Goal: Use online tool/utility: Utilize a website feature to perform a specific function

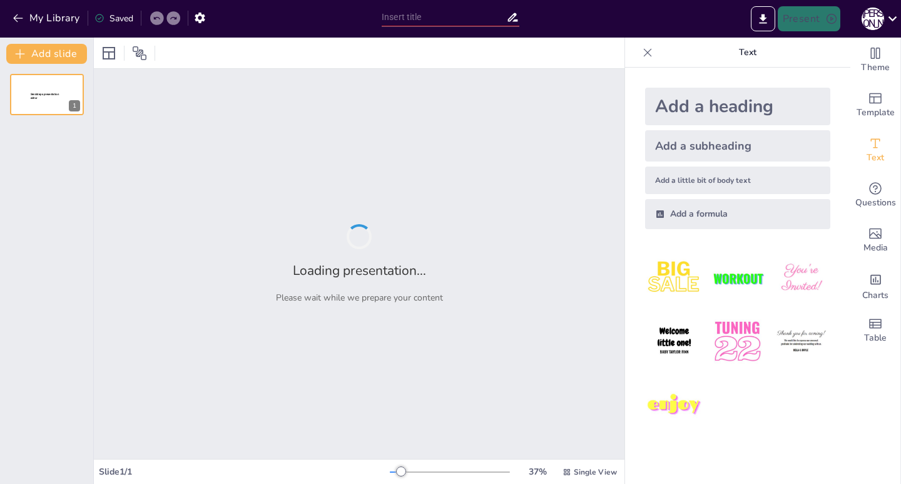
type input "Історичні етапи становлення психології управління в міжнародному контексті"
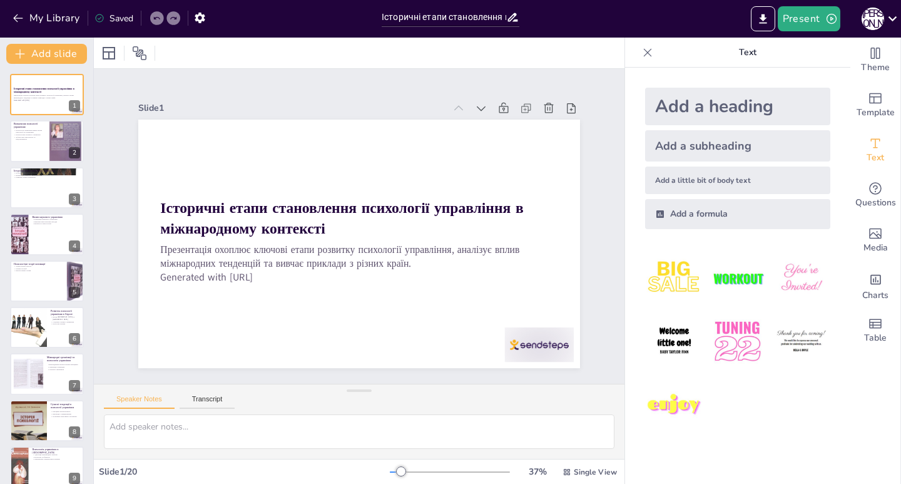
checkbox input "true"
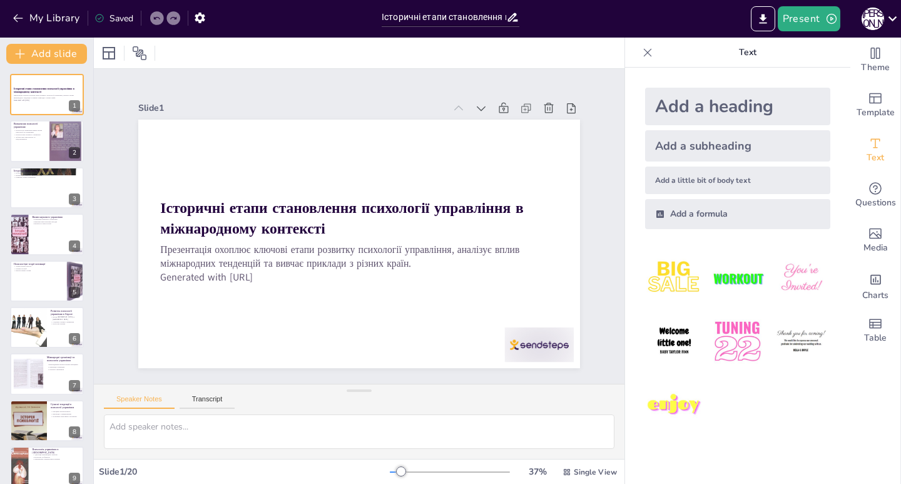
checkbox input "true"
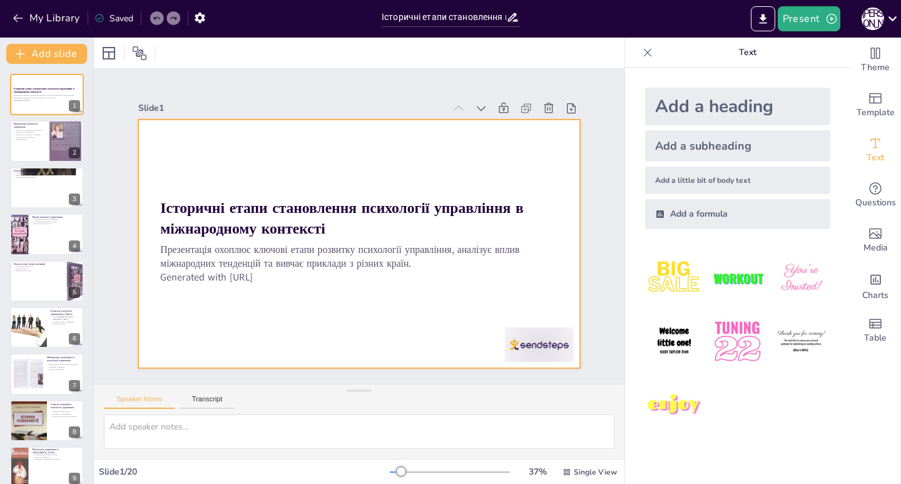
checkbox input "true"
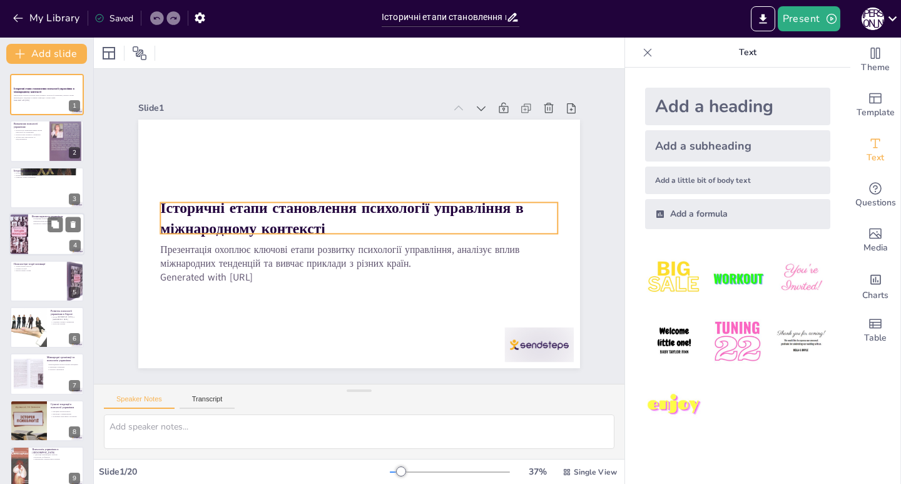
checkbox input "true"
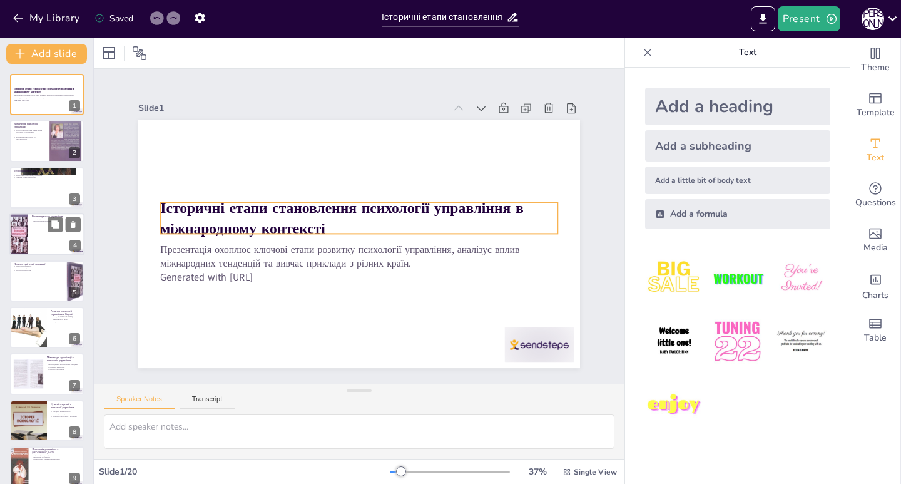
checkbox input "true"
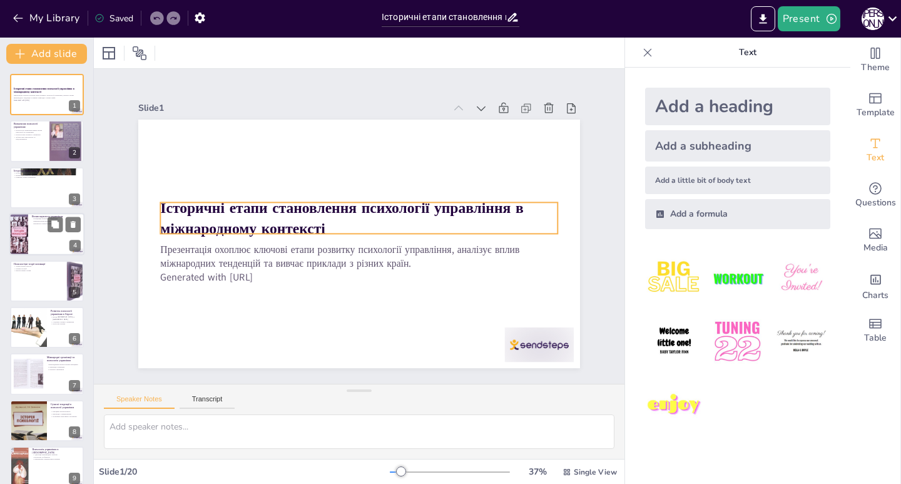
checkbox input "true"
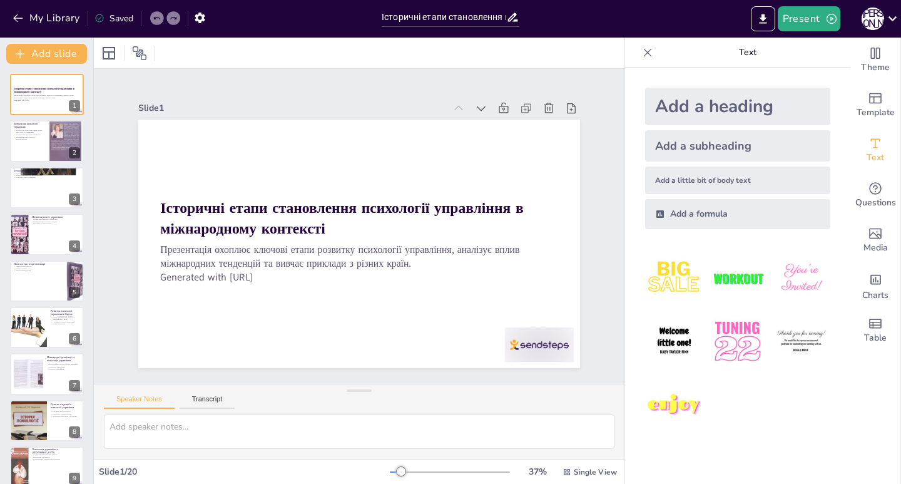
checkbox input "true"
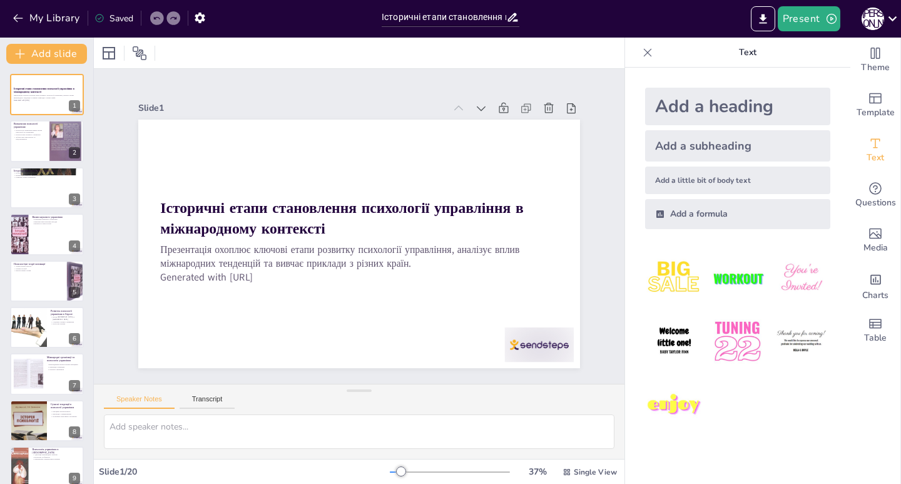
checkbox input "true"
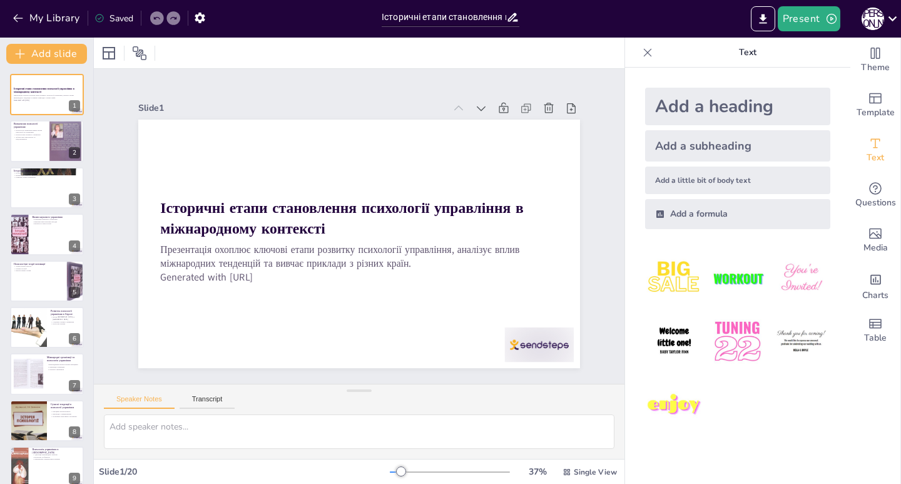
checkbox input "true"
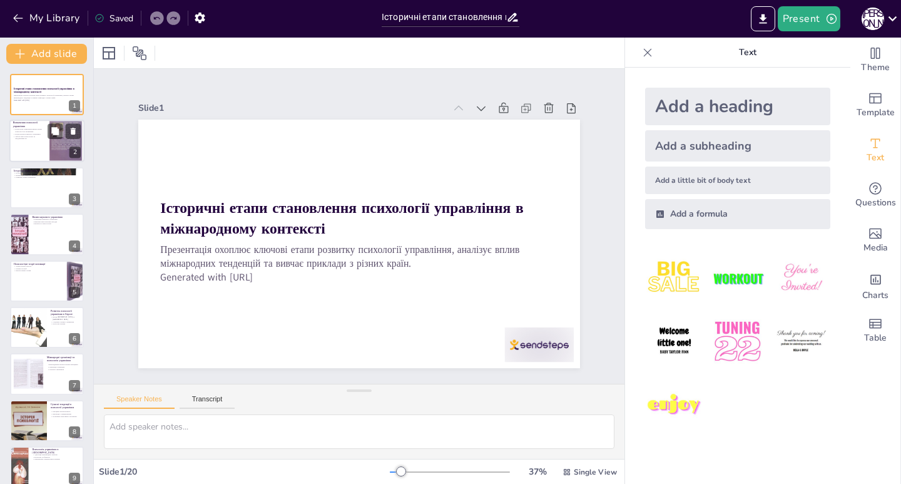
checkbox input "true"
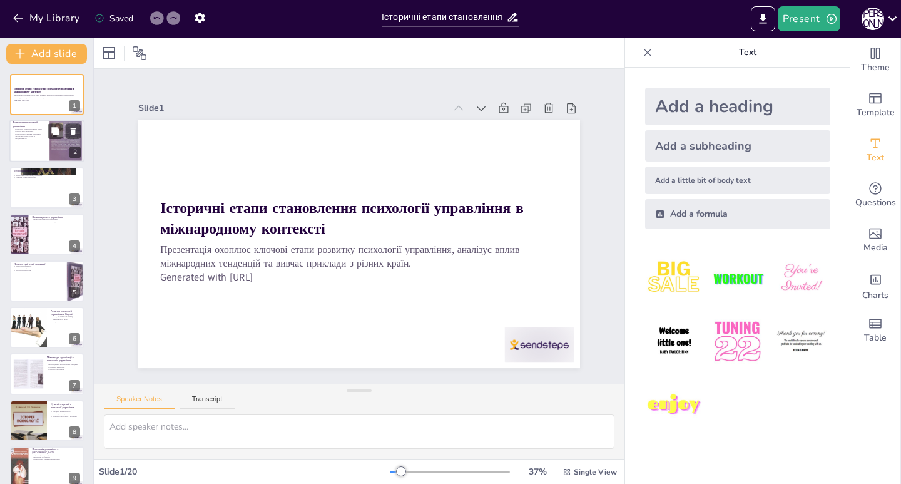
click at [31, 161] on div "Визначення психології управління Психологія управління вивчає вплив психології …" at bounding box center [46, 141] width 75 height 43
checkbox input "true"
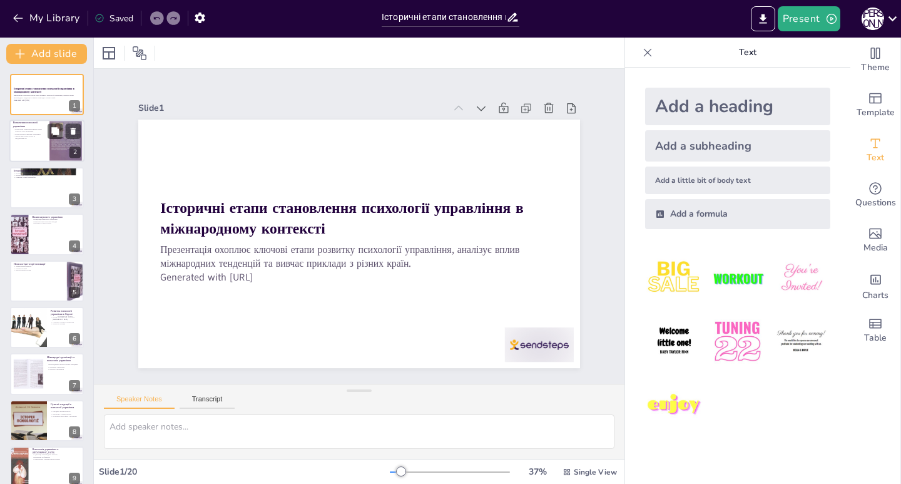
checkbox input "true"
type textarea "Психологія управління має важливе значення для розуміння управлінських процесів…"
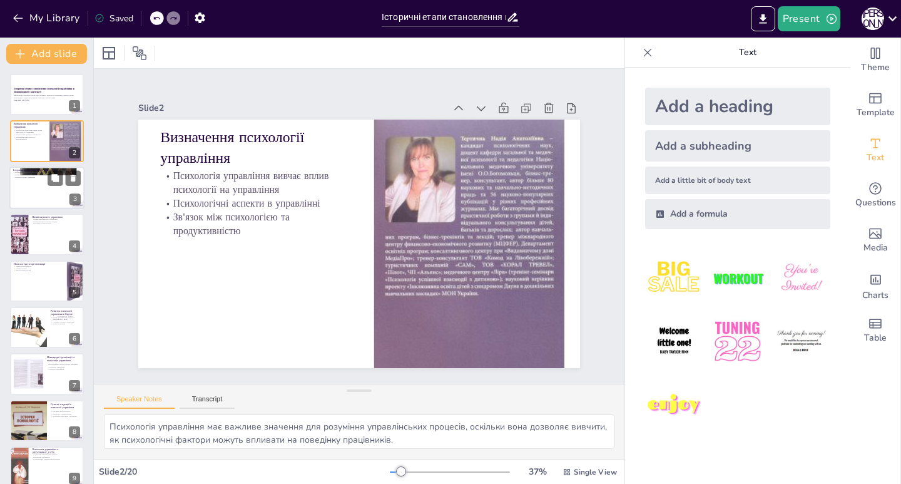
checkbox input "true"
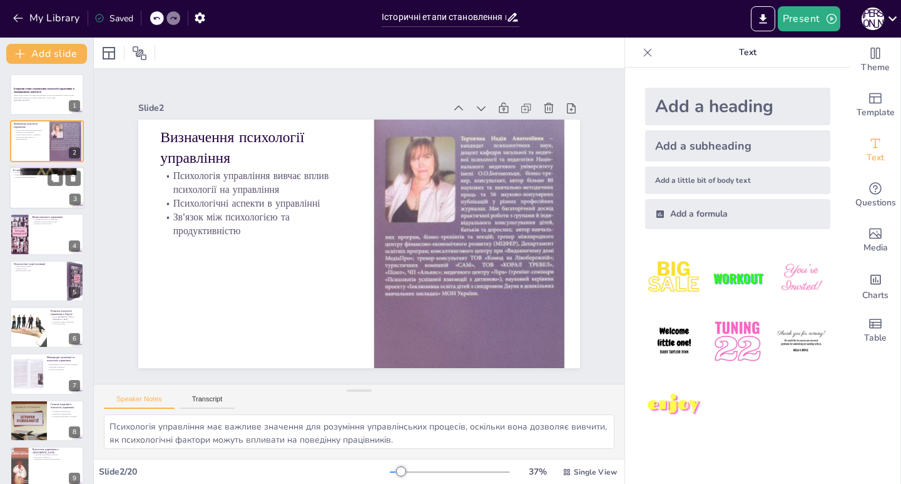
checkbox input "true"
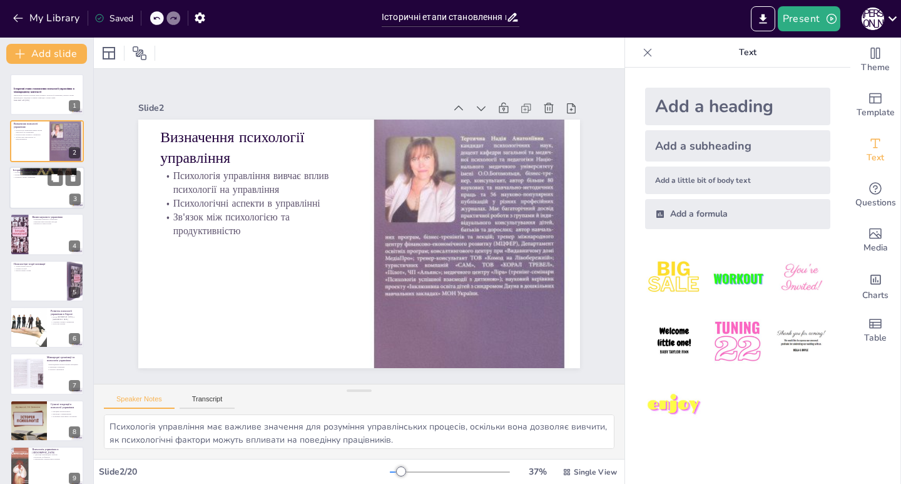
click at [39, 187] on div at bounding box center [46, 188] width 75 height 43
checkbox input "true"
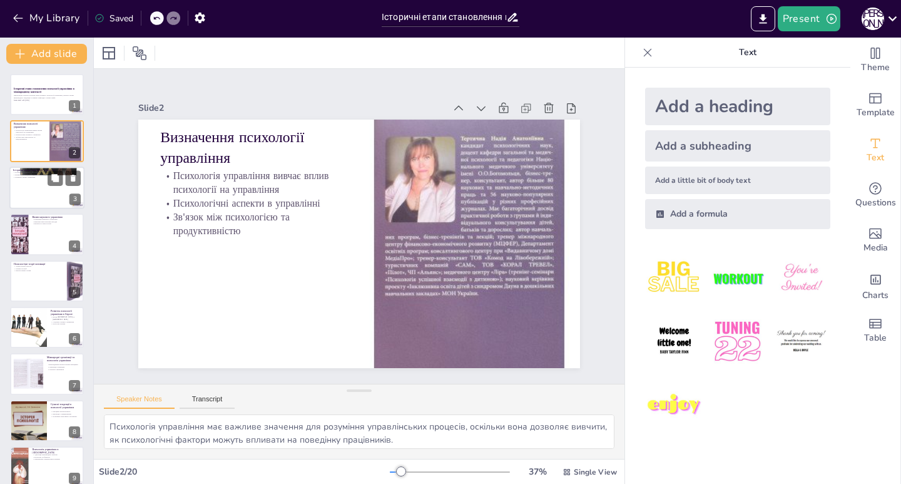
checkbox input "true"
type textarea "Дослідження психології управління почалися в контексті промислової революції, щ…"
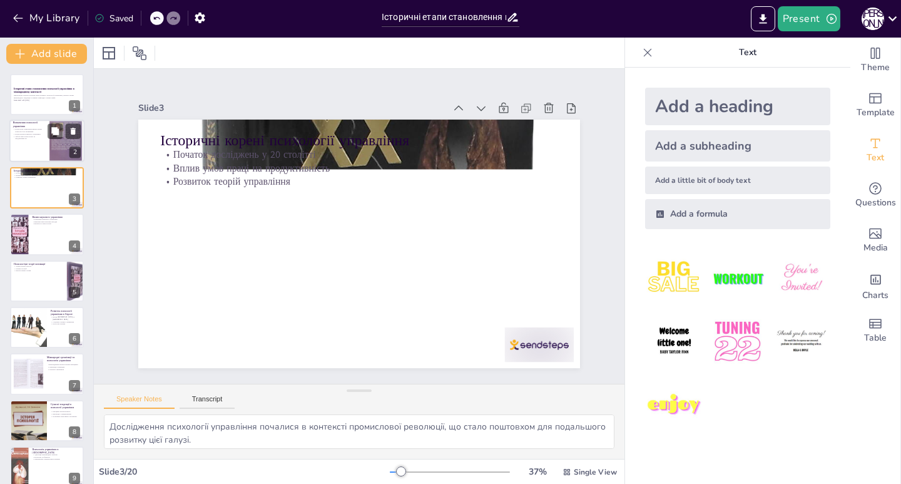
checkbox input "true"
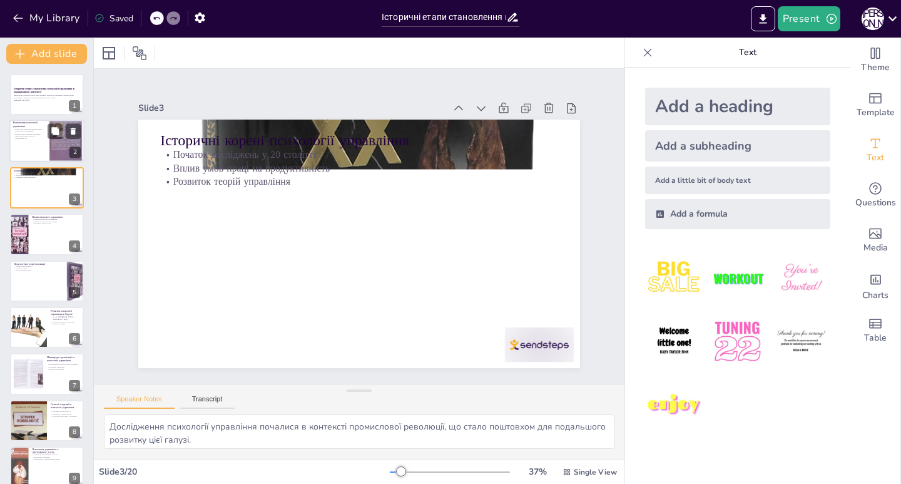
checkbox input "true"
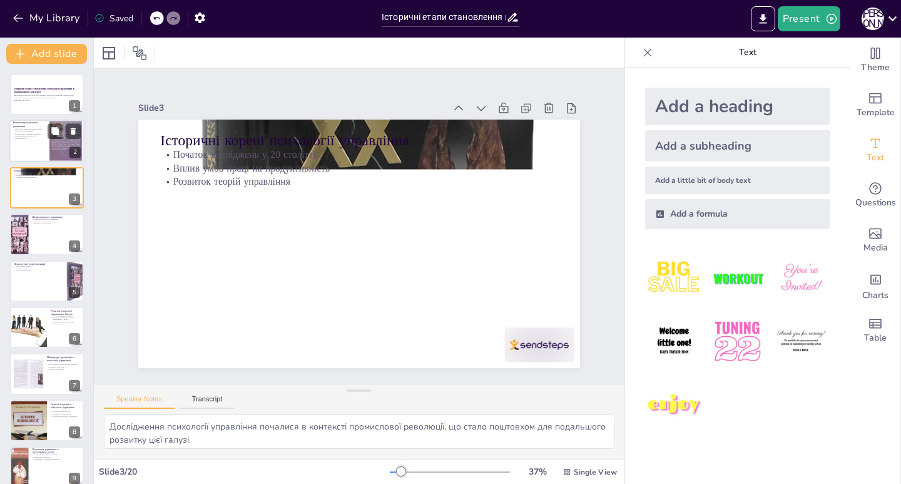
click at [51, 143] on div at bounding box center [65, 141] width 43 height 43
checkbox input "true"
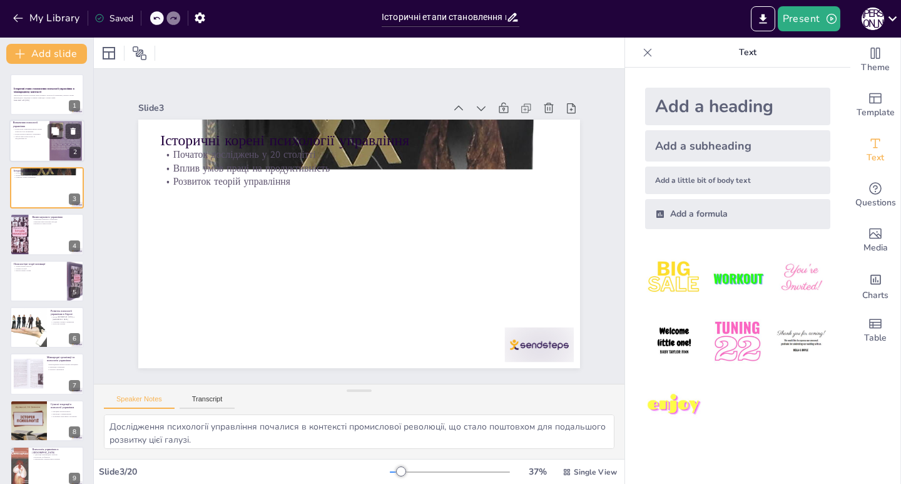
checkbox input "true"
type textarea "Психологія управління має важливе значення для розуміння управлінських процесів…"
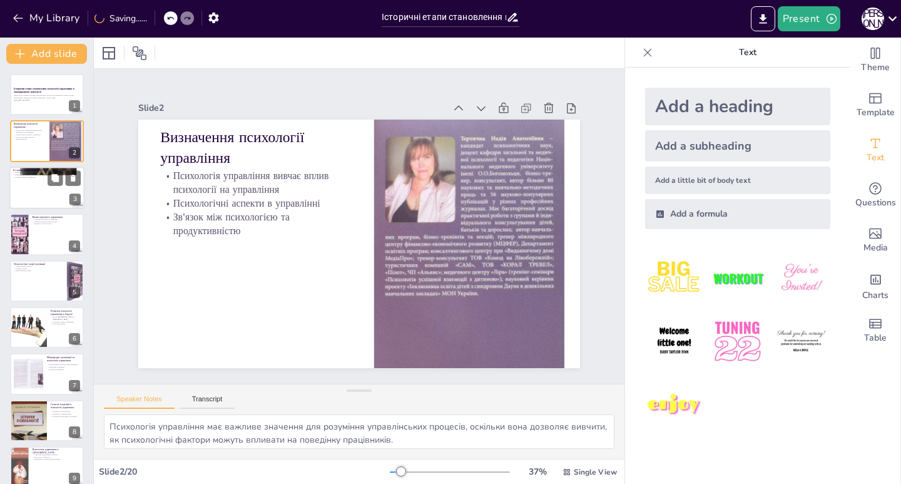
checkbox input "true"
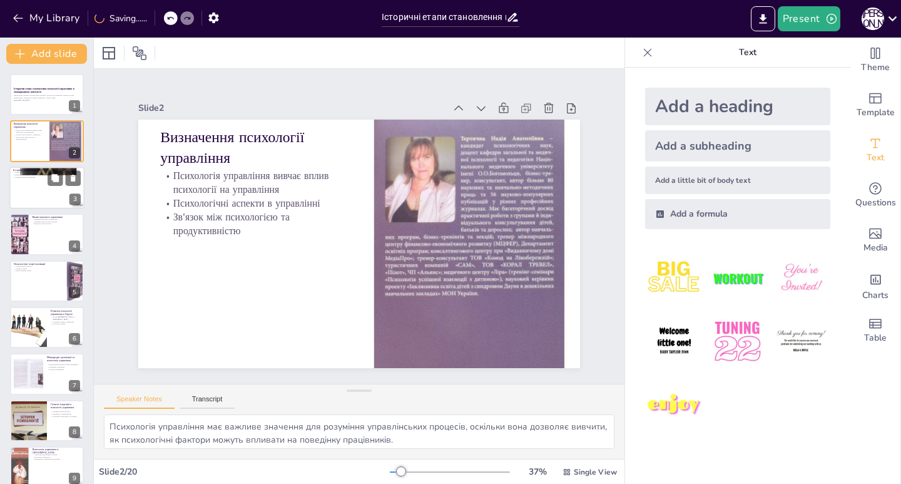
checkbox input "true"
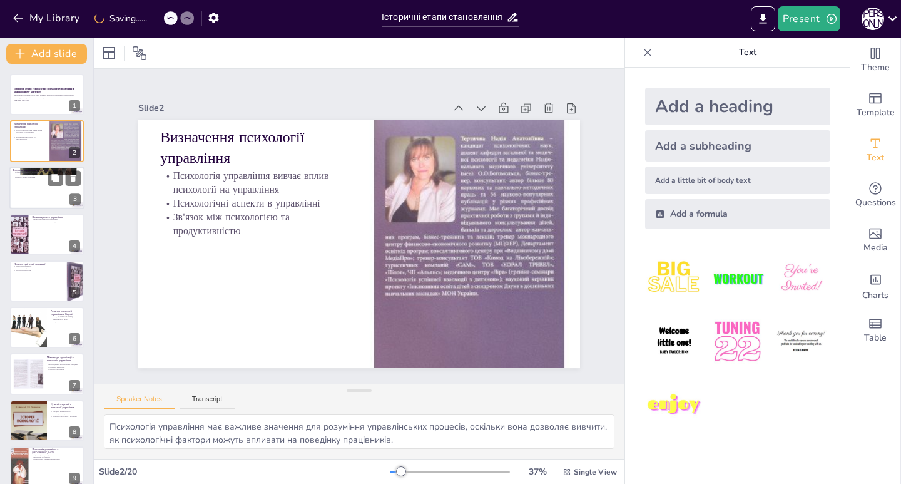
click at [49, 203] on div at bounding box center [46, 188] width 75 height 43
checkbox input "true"
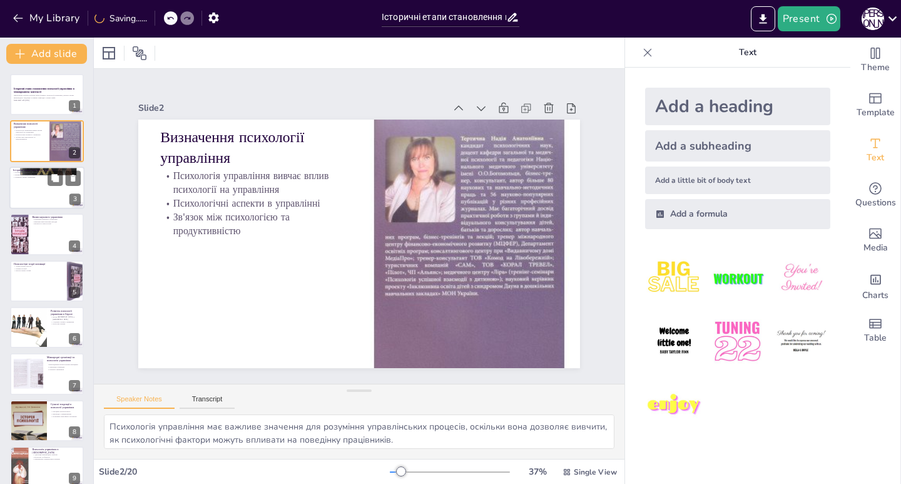
checkbox input "true"
type textarea "Дослідження психології управління почалися в контексті промислової революції, щ…"
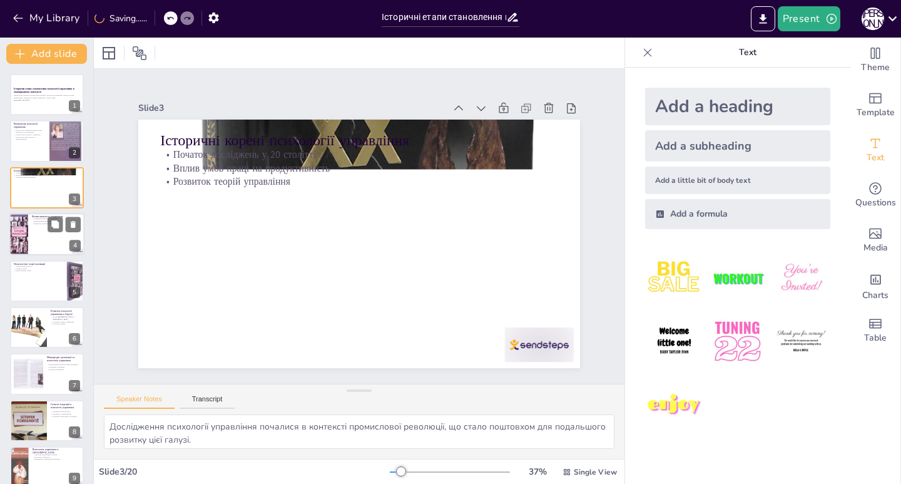
checkbox input "true"
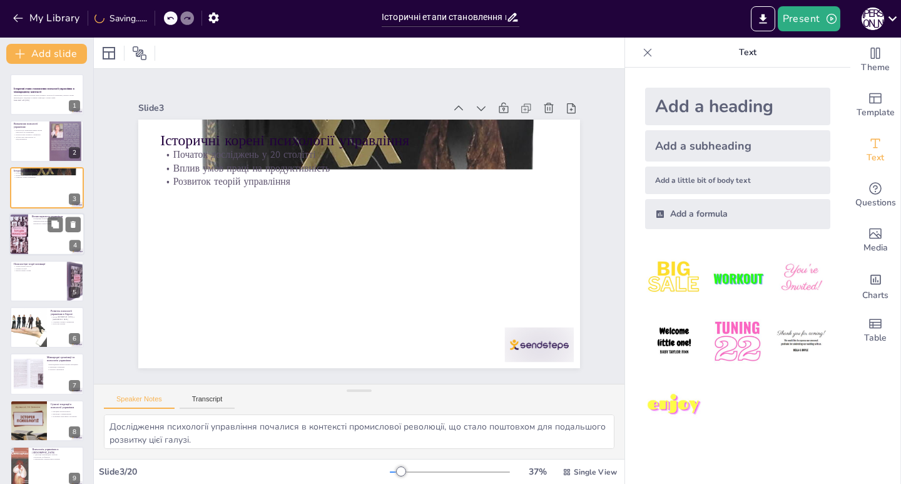
checkbox input "true"
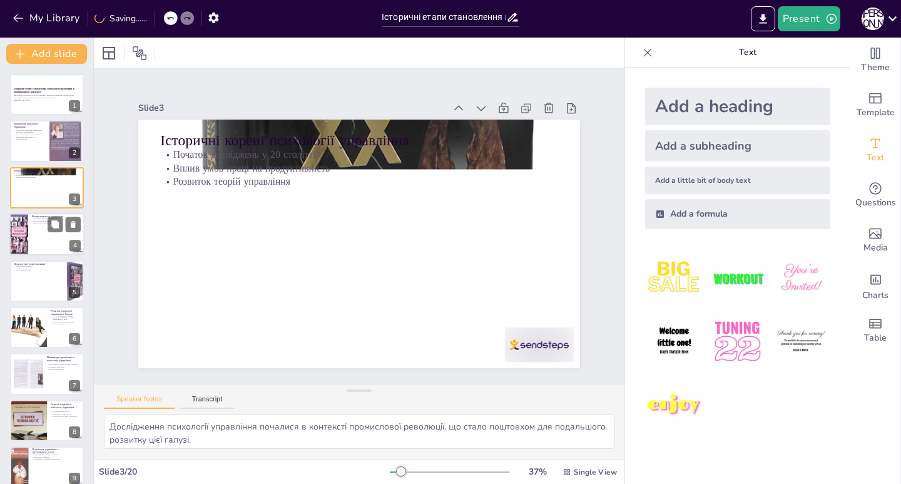
click at [46, 234] on div at bounding box center [46, 234] width 75 height 43
checkbox input "true"
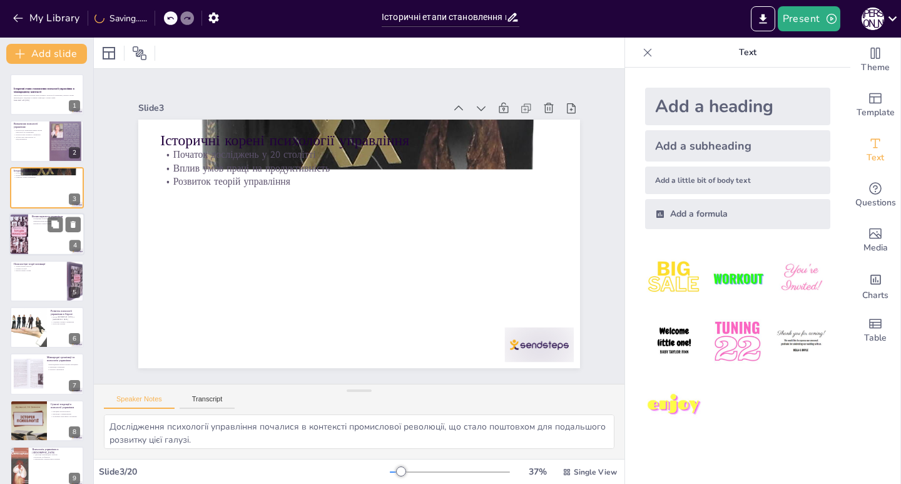
checkbox input "true"
type textarea "Концепція [PERSON_NAME] стала важливим кроком у розвитку психології управління,…"
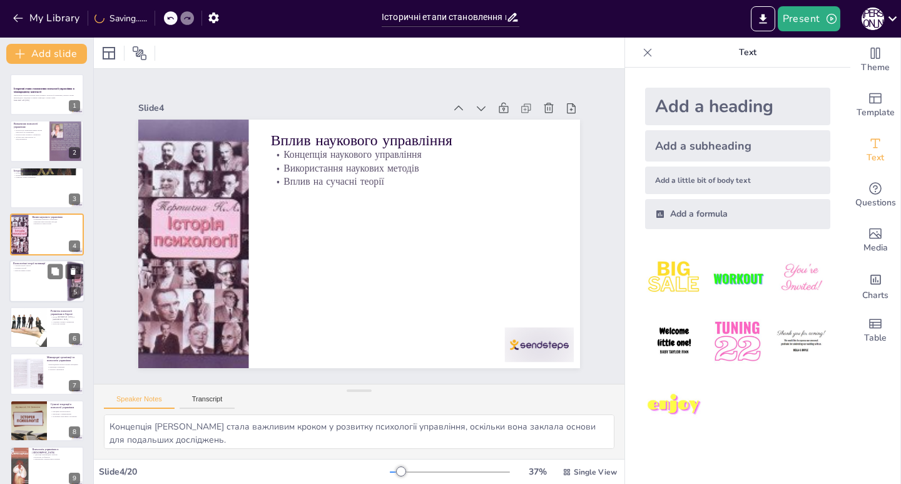
checkbox input "true"
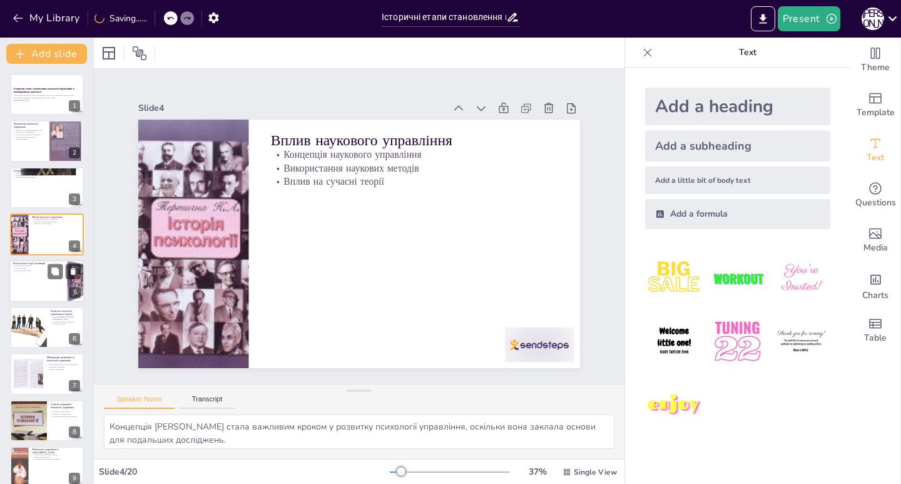
checkbox input "true"
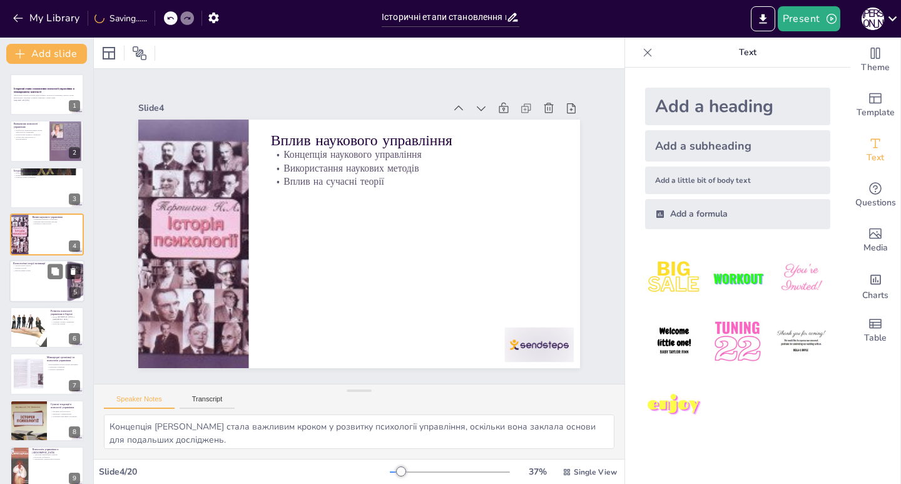
checkbox input "true"
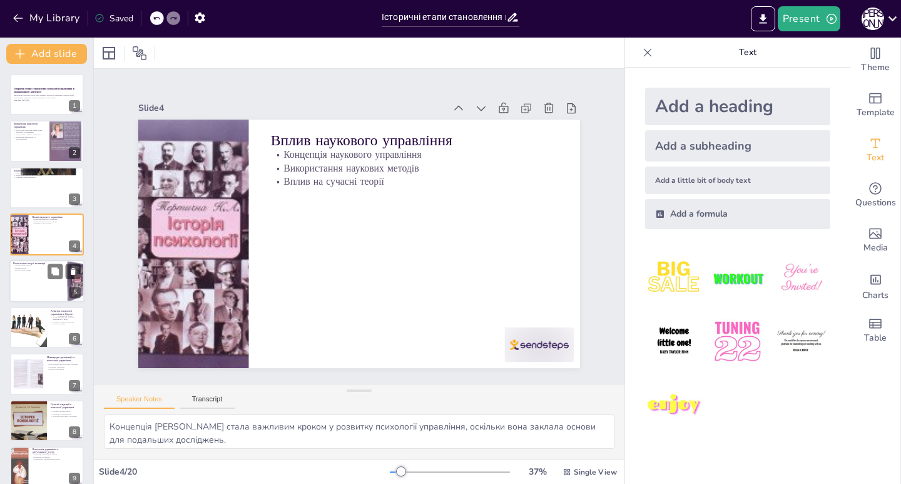
click at [46, 284] on div at bounding box center [46, 281] width 75 height 43
checkbox input "true"
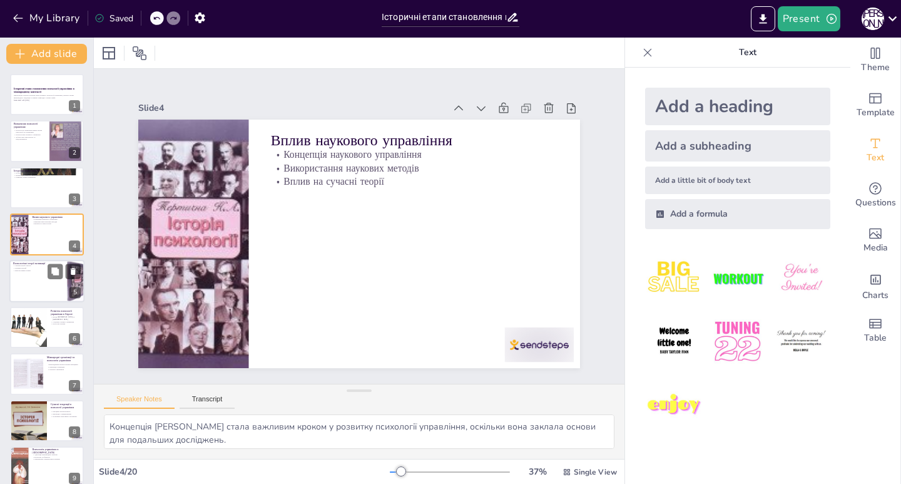
checkbox input "true"
type textarea "Теорія потреб Маслоу є основоположною в психології управління, оскільки вона до…"
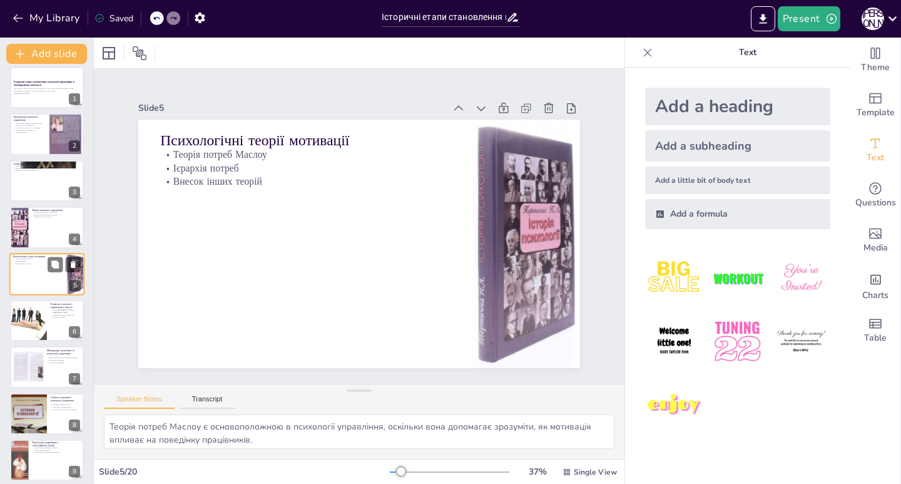
checkbox input "true"
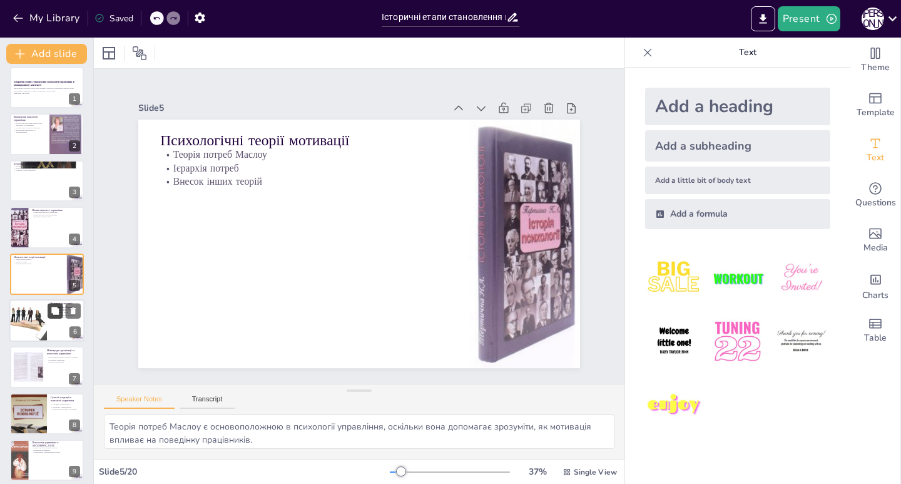
checkbox input "true"
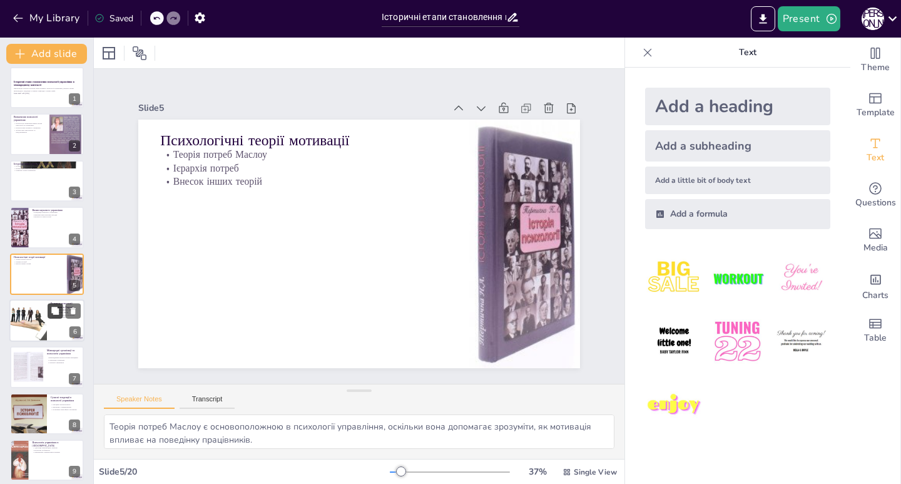
checkbox input "true"
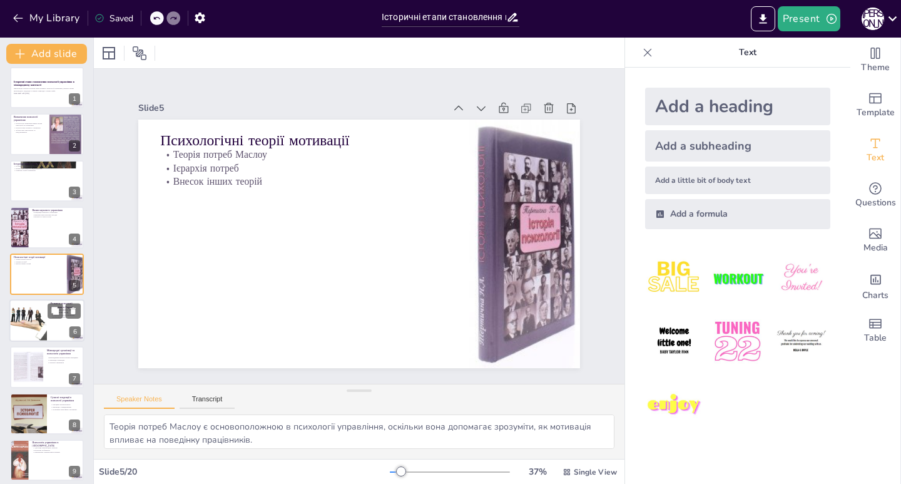
checkbox input "true"
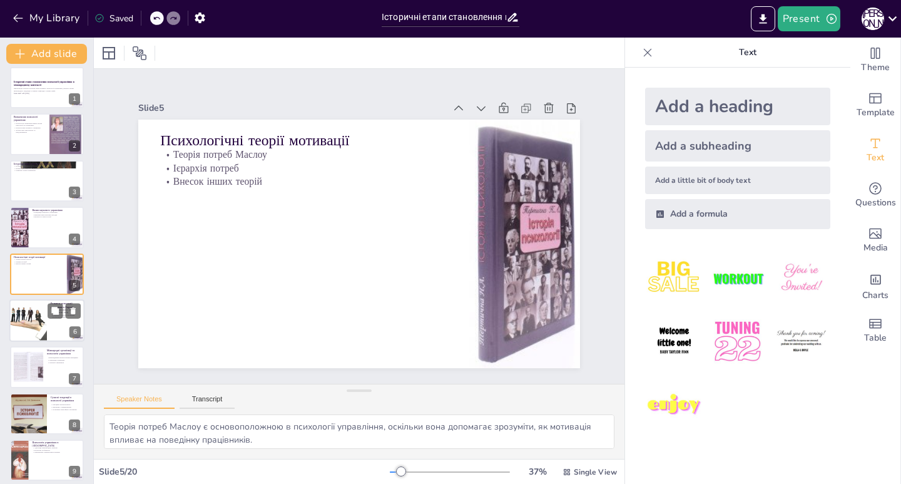
click at [51, 321] on div at bounding box center [46, 320] width 75 height 43
checkbox input "true"
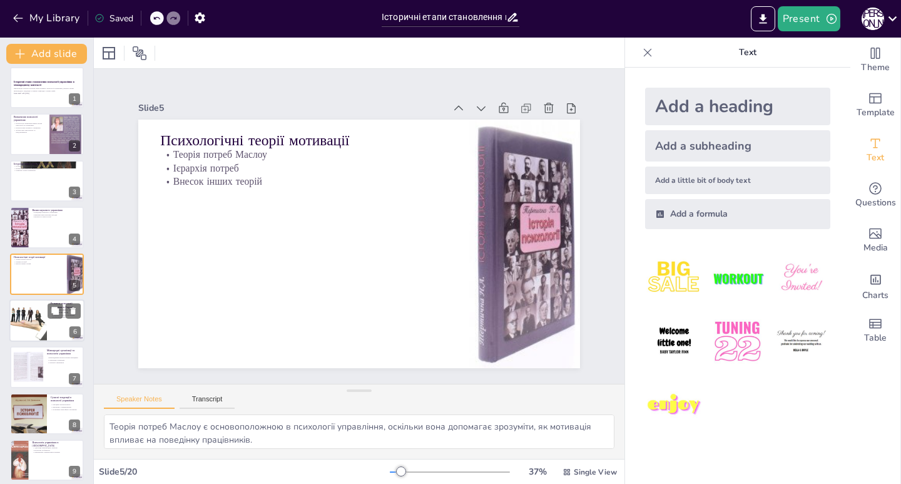
checkbox input "true"
type textarea "Дослідження в [GEOGRAPHIC_DATA] та [GEOGRAPHIC_DATA] суттєво вплинули на розвит…"
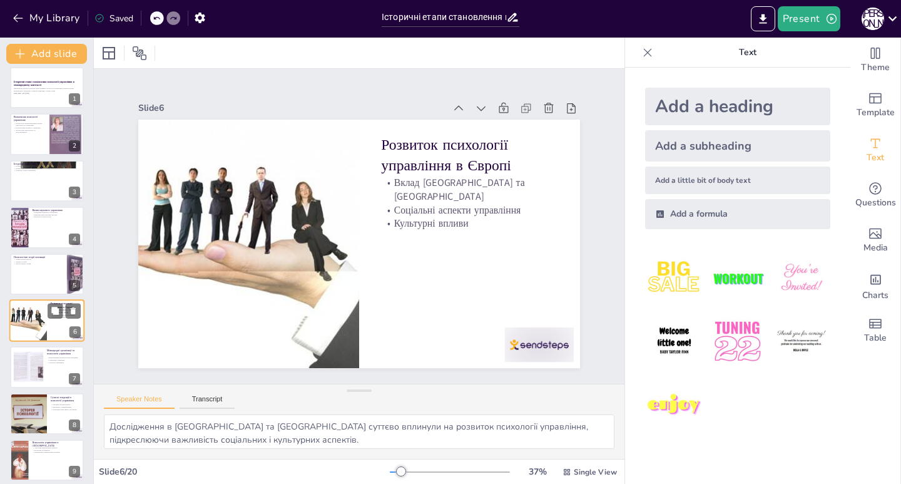
scroll to position [54, 0]
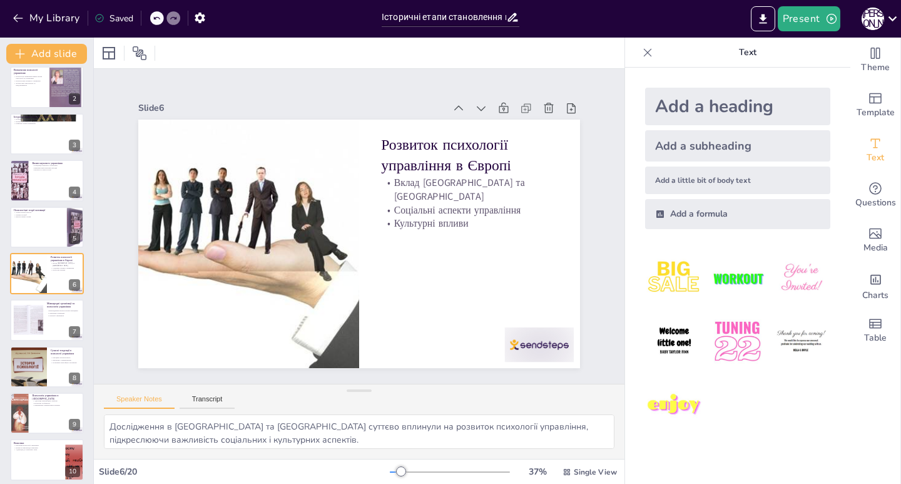
checkbox input "true"
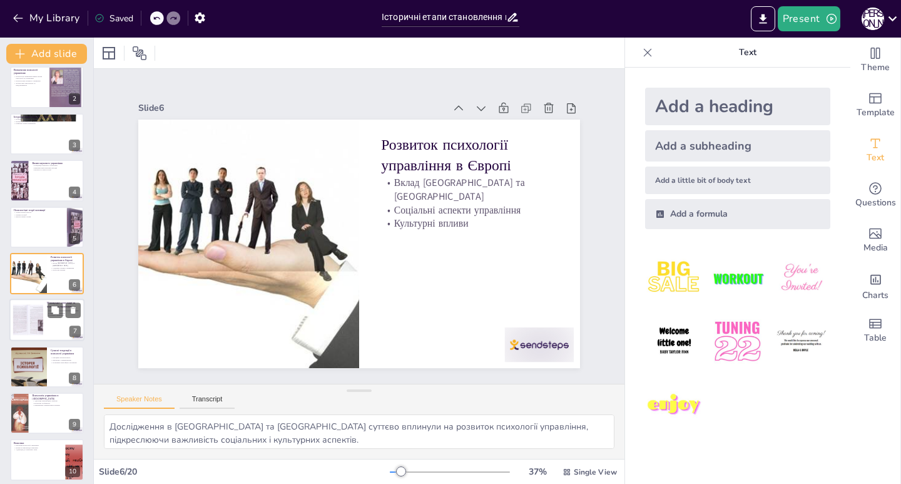
checkbox input "true"
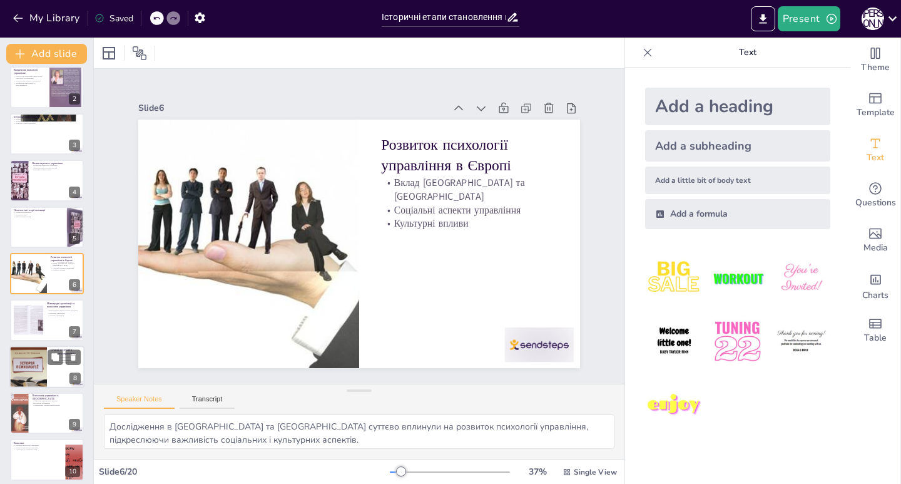
checkbox input "true"
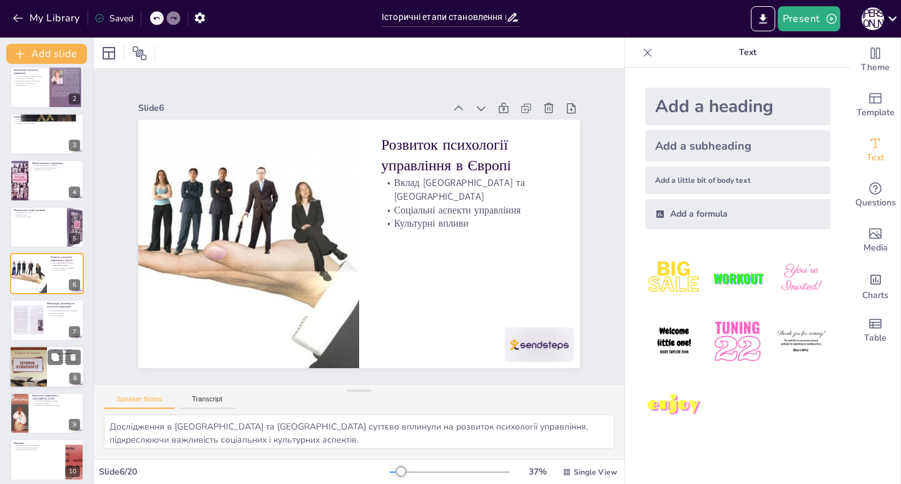
checkbox input "true"
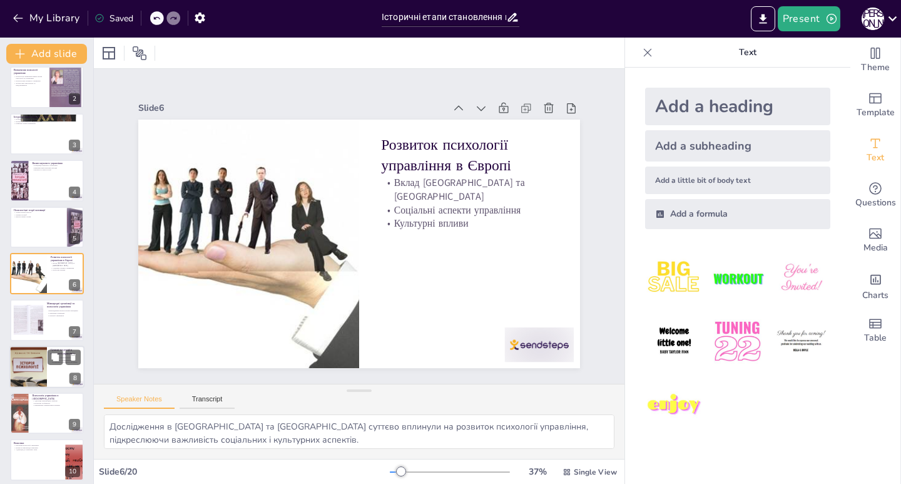
click at [43, 347] on div at bounding box center [28, 367] width 38 height 54
checkbox input "true"
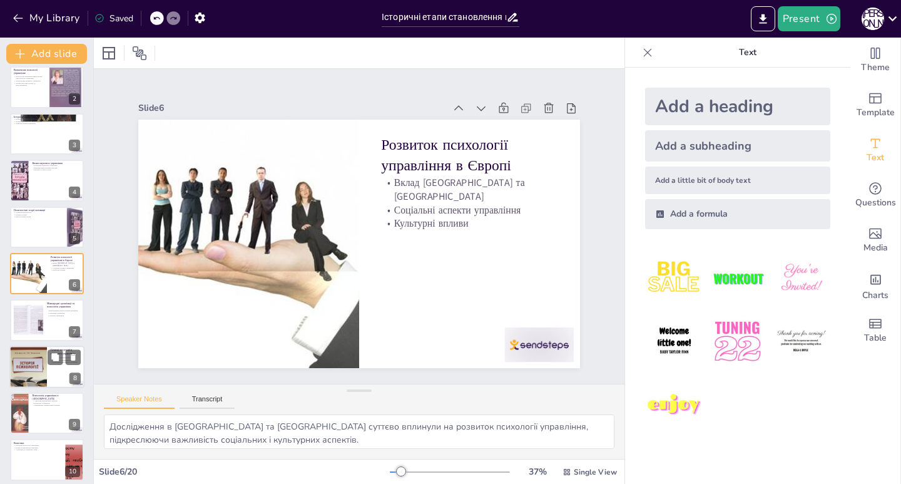
checkbox input "true"
type textarea "Емоційна інтелігентність стає важливим фактором у сучасному управлінні, оскільк…"
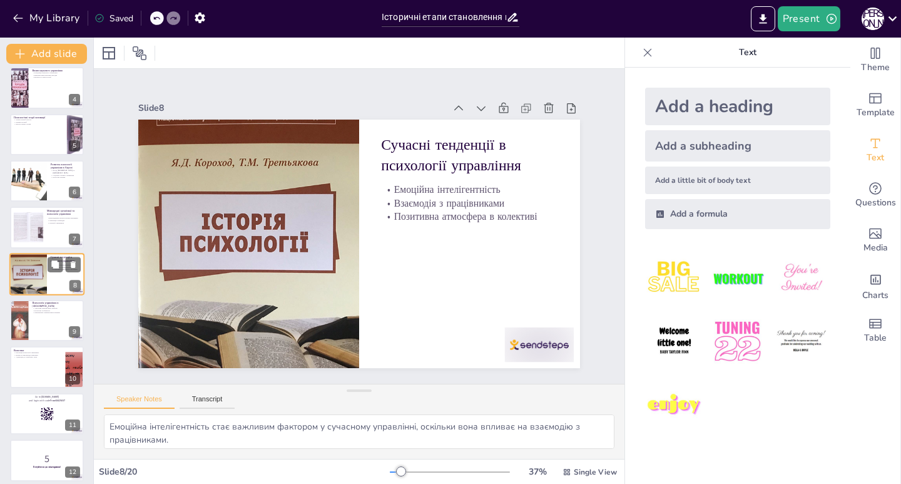
checkbox input "true"
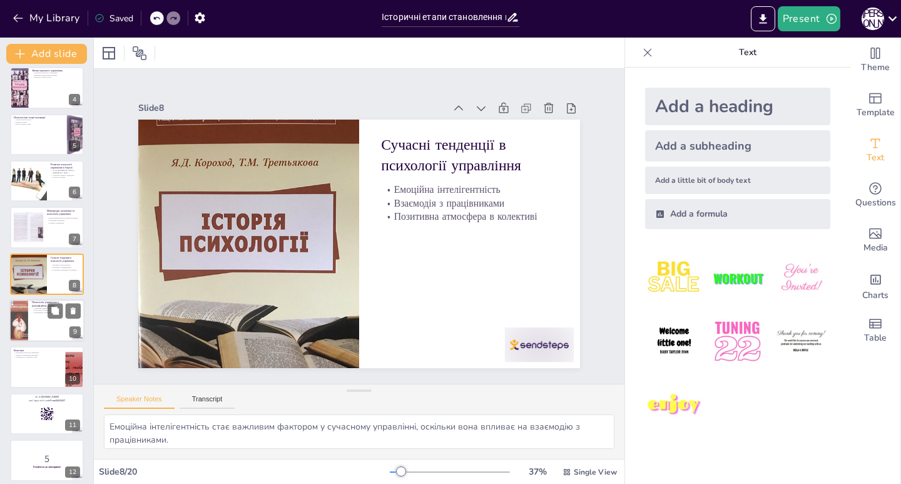
checkbox input "true"
click at [45, 323] on div at bounding box center [46, 320] width 75 height 43
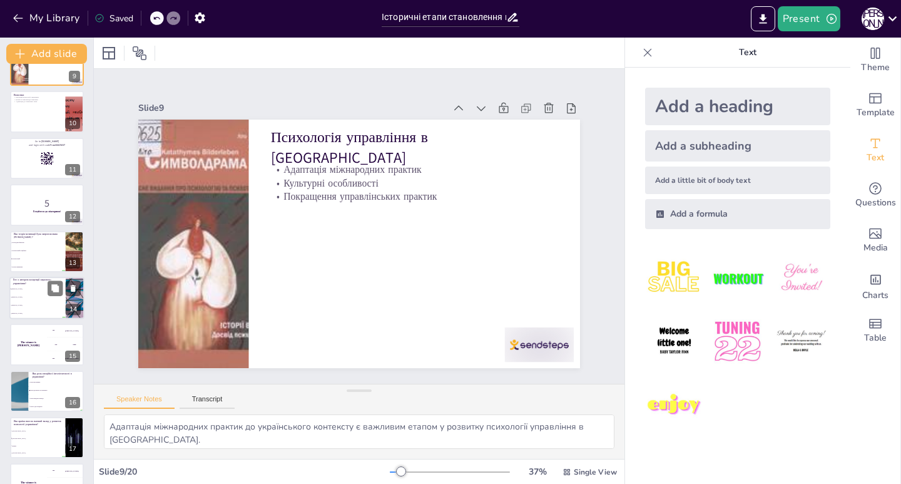
click at [45, 279] on p "Хто є автором концепції наукового управління?" at bounding box center [37, 281] width 49 height 7
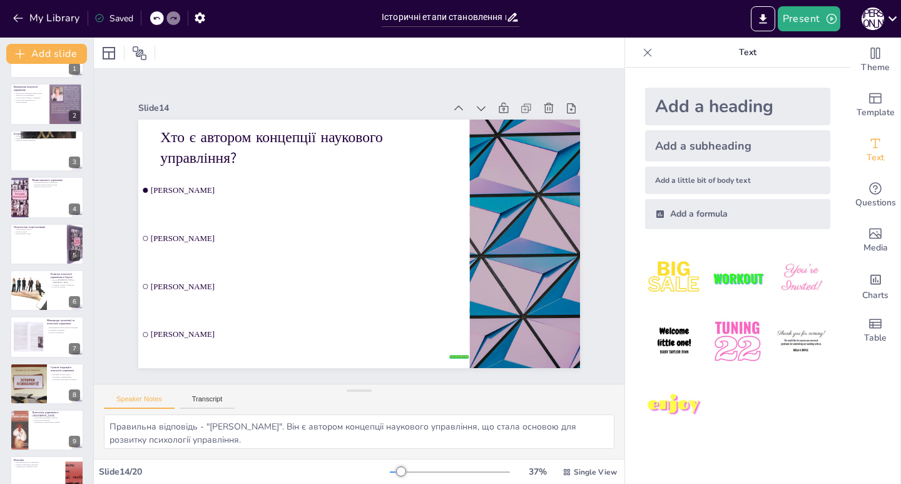
scroll to position [9, 0]
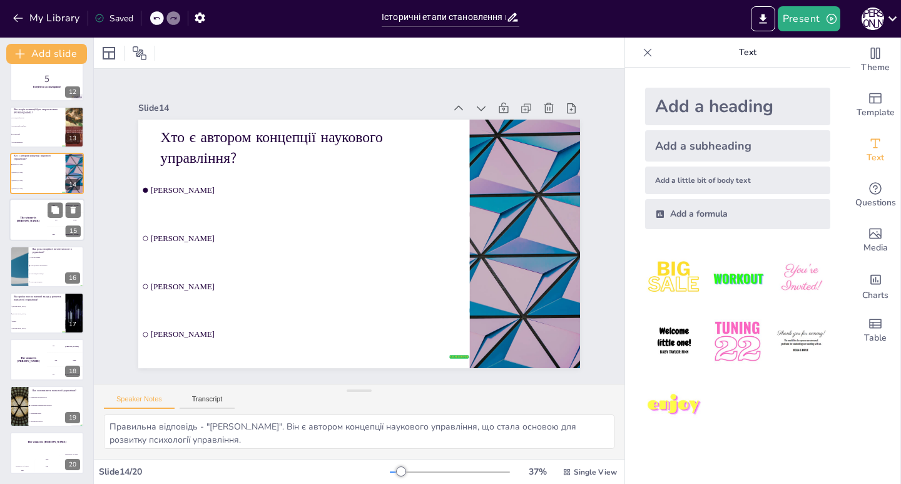
click at [47, 220] on div "200 Jaap" at bounding box center [66, 220] width 38 height 14
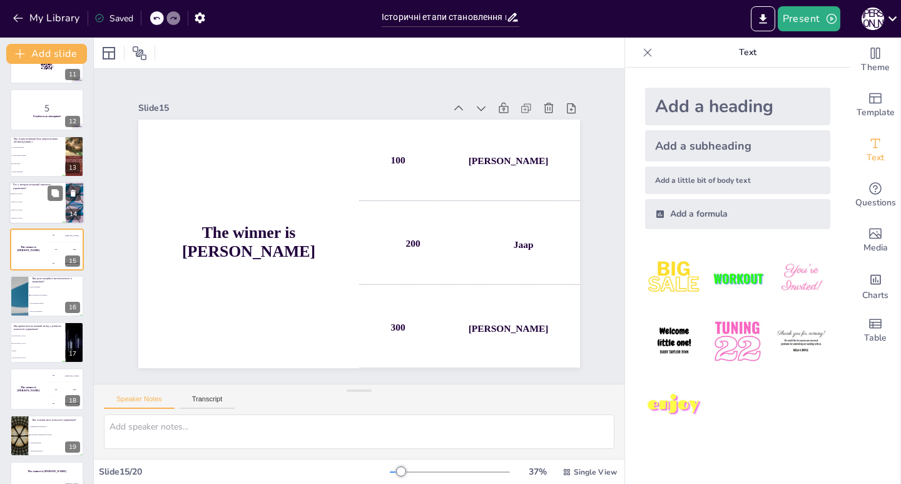
scroll to position [526, 0]
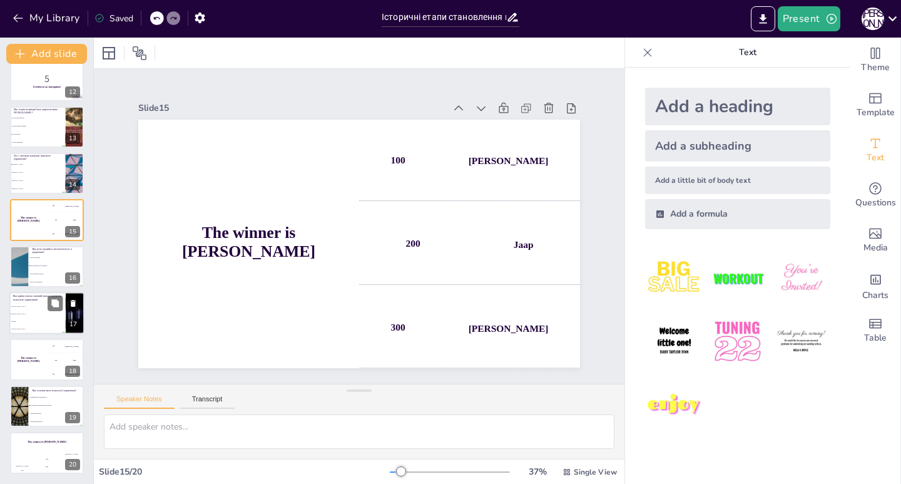
click at [41, 313] on span "[GEOGRAPHIC_DATA]" at bounding box center [38, 314] width 54 height 2
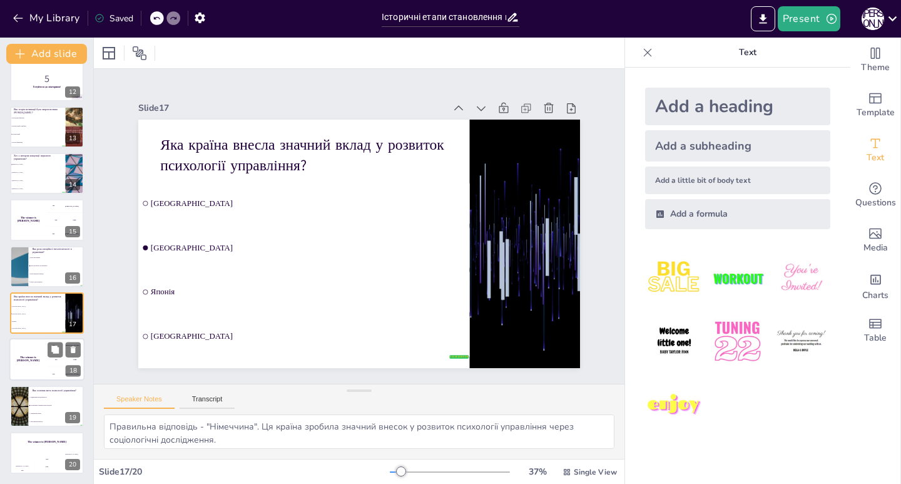
click at [38, 371] on div "The winner is [PERSON_NAME]" at bounding box center [28, 360] width 38 height 43
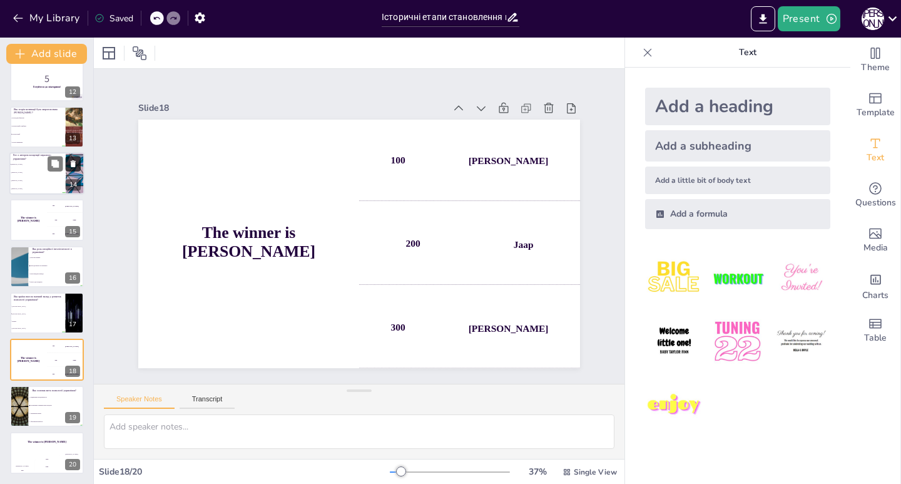
click at [76, 162] on icon at bounding box center [73, 163] width 9 height 9
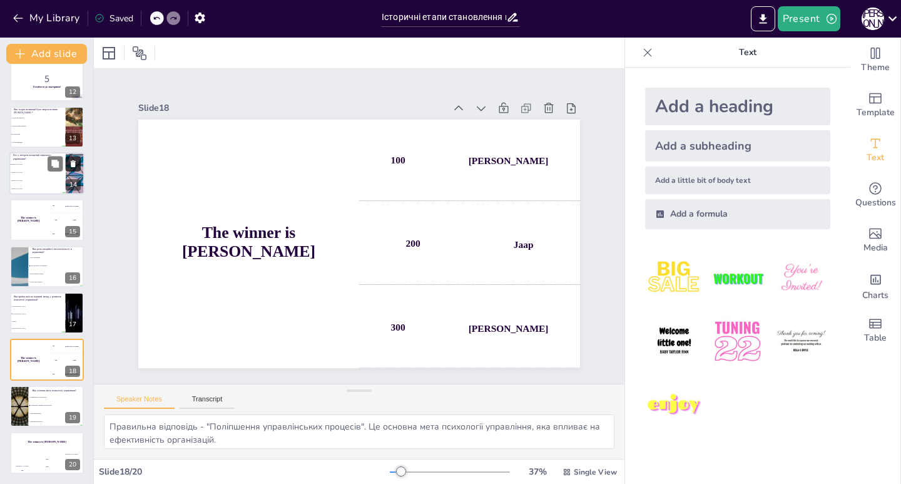
scroll to position [480, 0]
